Goal: Find specific page/section

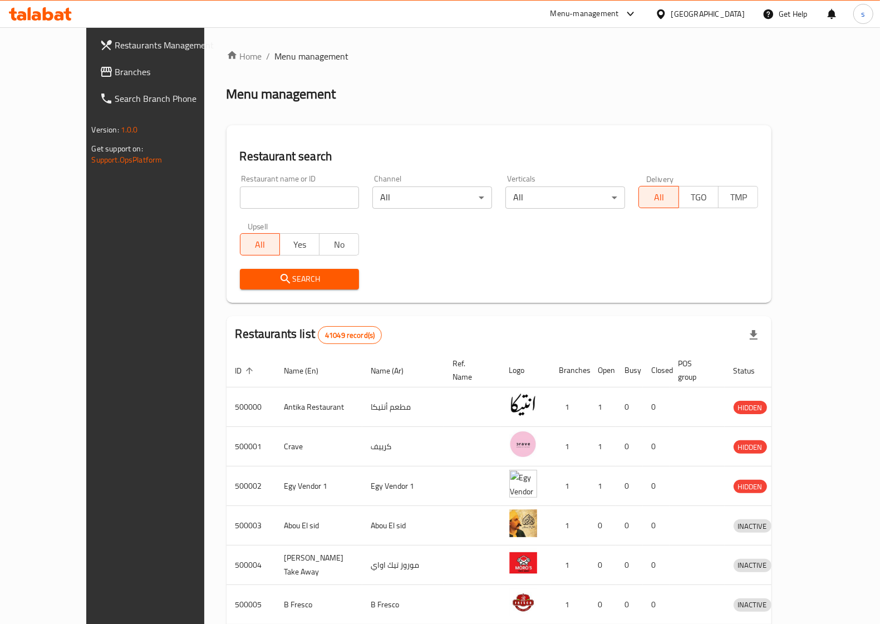
click at [667, 14] on icon at bounding box center [661, 14] width 12 height 12
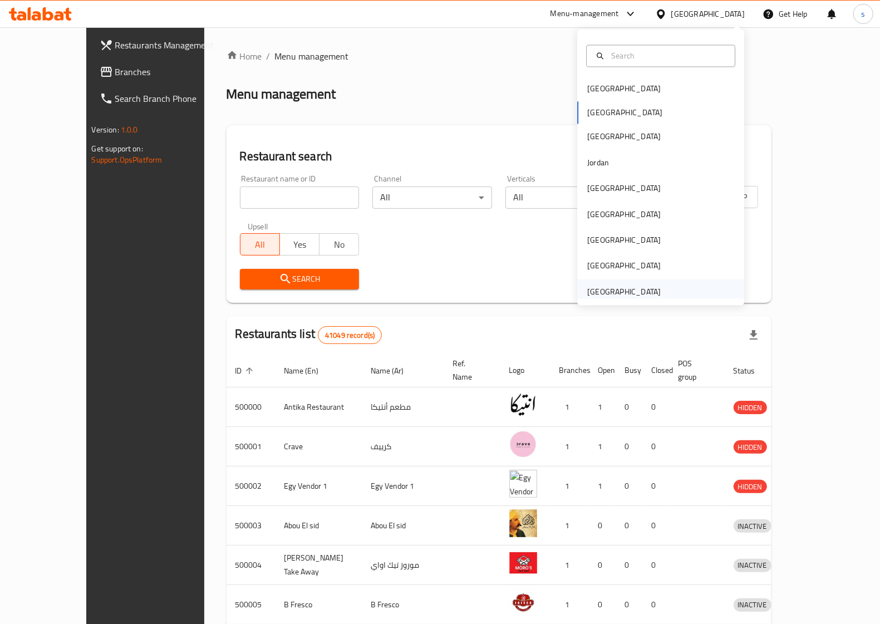
click at [602, 292] on div "[GEOGRAPHIC_DATA]" at bounding box center [623, 292] width 73 height 12
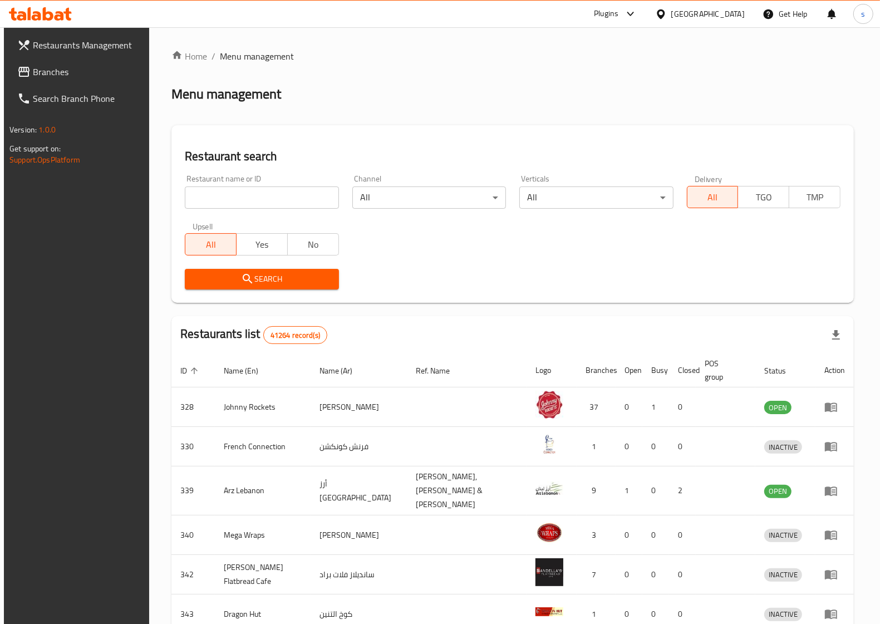
click at [272, 195] on input "search" at bounding box center [262, 197] width 154 height 22
paste input "760462"
type input "760462"
click button "Search" at bounding box center [262, 279] width 154 height 21
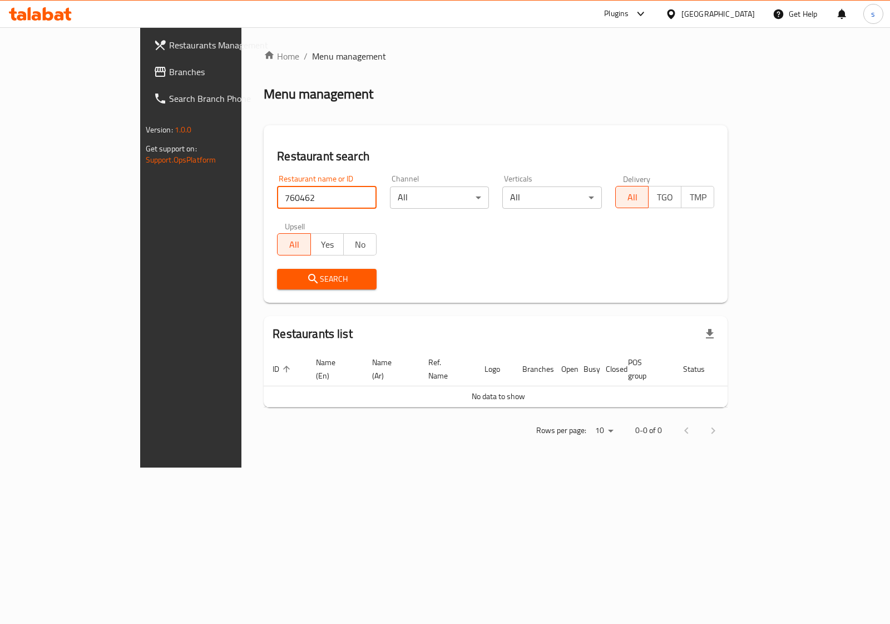
click at [169, 73] on span "Branches" at bounding box center [224, 71] width 111 height 13
